Goal: Find specific page/section: Find specific page/section

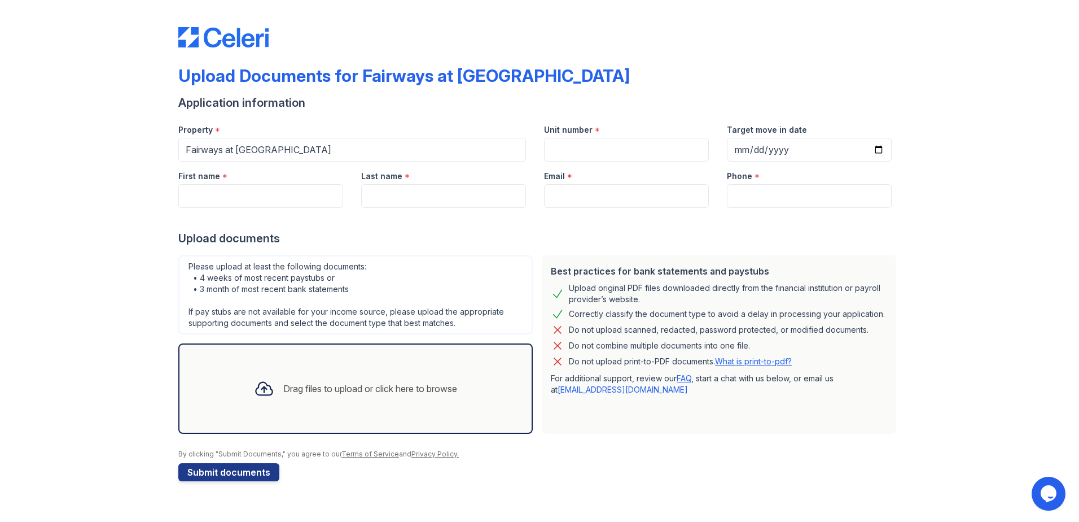
click at [253, 42] on img at bounding box center [223, 37] width 90 height 20
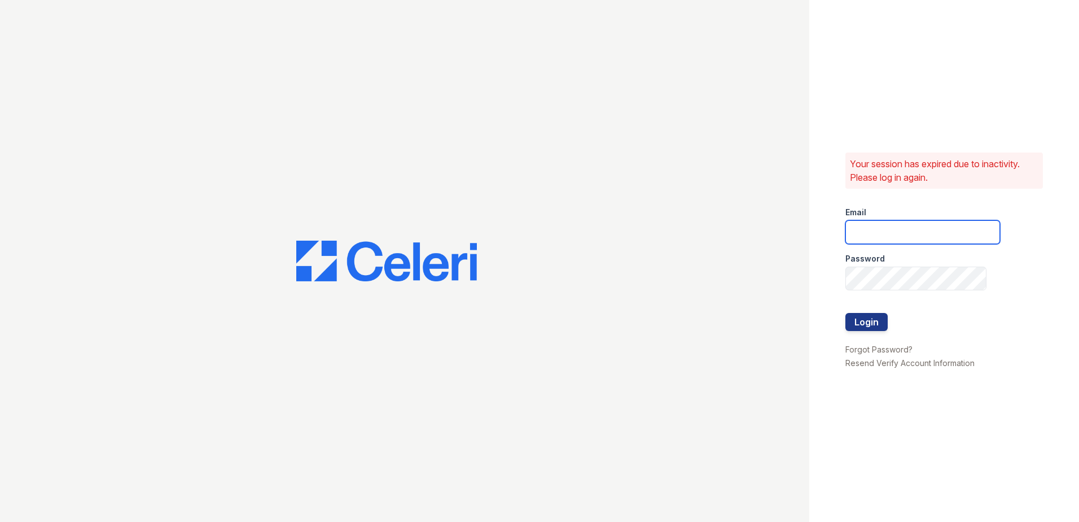
type input "[EMAIL_ADDRESS][DOMAIN_NAME]"
click at [908, 233] on input "[EMAIL_ADDRESS][DOMAIN_NAME]" at bounding box center [923, 232] width 155 height 24
click at [927, 178] on p "Your session has expired due to inactivity. Please log in again." at bounding box center [944, 170] width 189 height 27
click at [869, 319] on button "Login" at bounding box center [867, 322] width 42 height 18
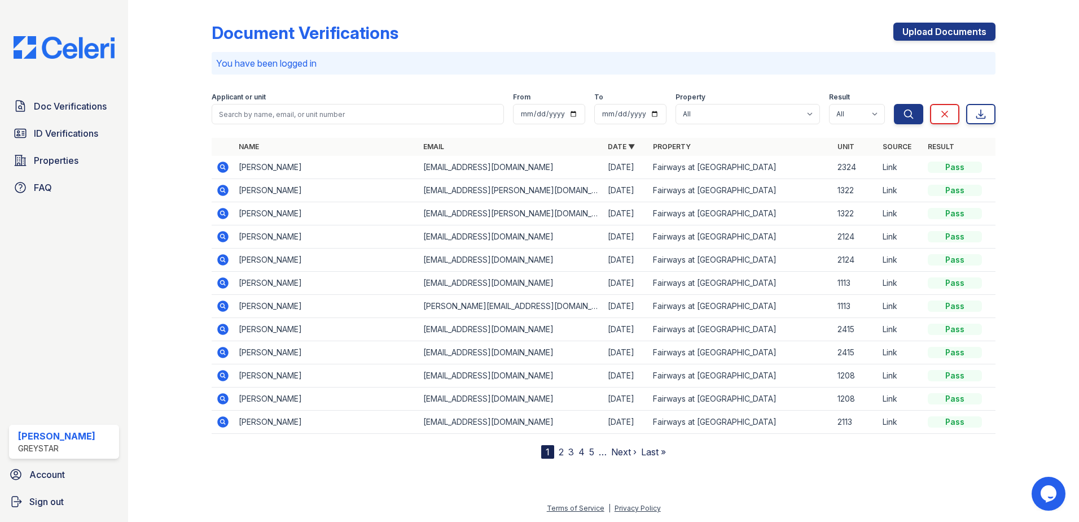
click at [69, 121] on div "Doc Verifications ID Verifications Properties FAQ" at bounding box center [64, 147] width 119 height 104
click at [72, 128] on span "ID Verifications" at bounding box center [66, 133] width 64 height 14
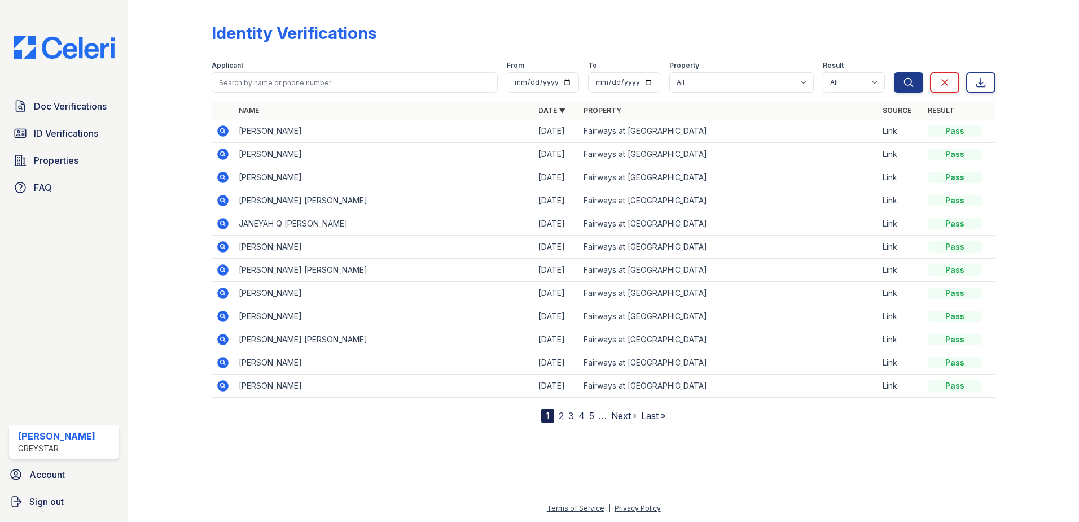
click at [561, 414] on link "2" at bounding box center [561, 415] width 5 height 11
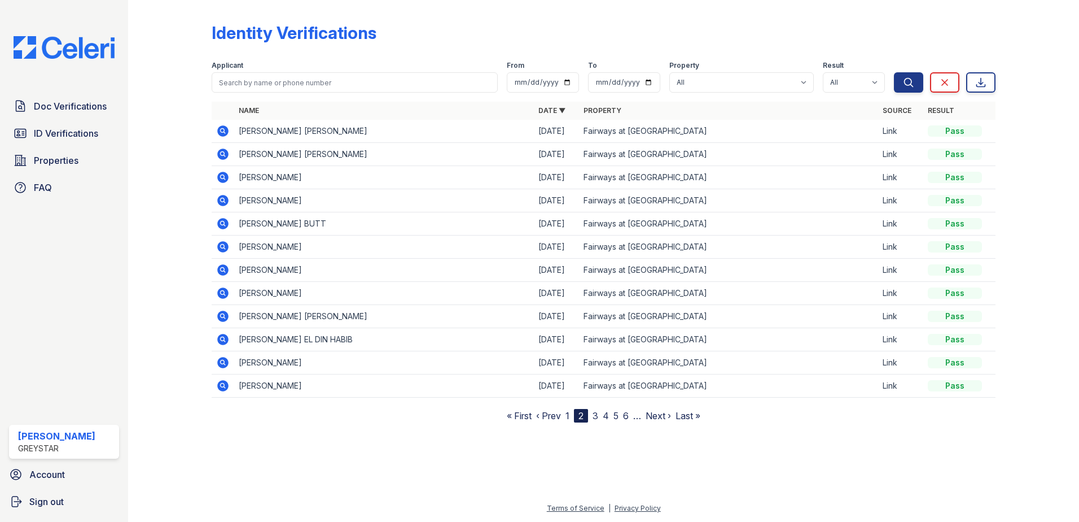
click at [593, 415] on link "3" at bounding box center [596, 415] width 6 height 11
click at [602, 417] on link "4" at bounding box center [601, 415] width 6 height 11
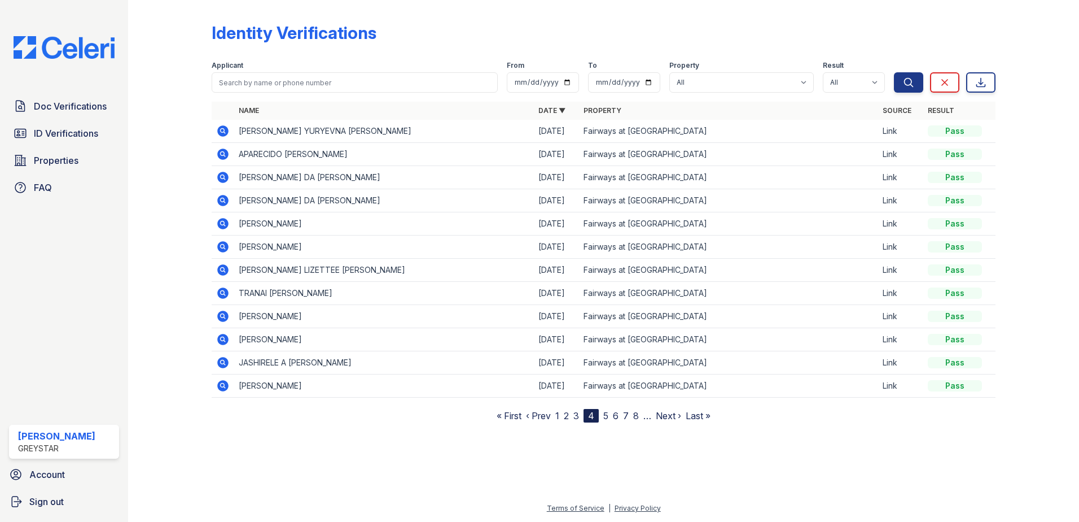
click at [603, 418] on link "5" at bounding box center [605, 415] width 5 height 11
click at [597, 418] on div "5" at bounding box center [596, 416] width 14 height 14
